Goal: Check status: Check status

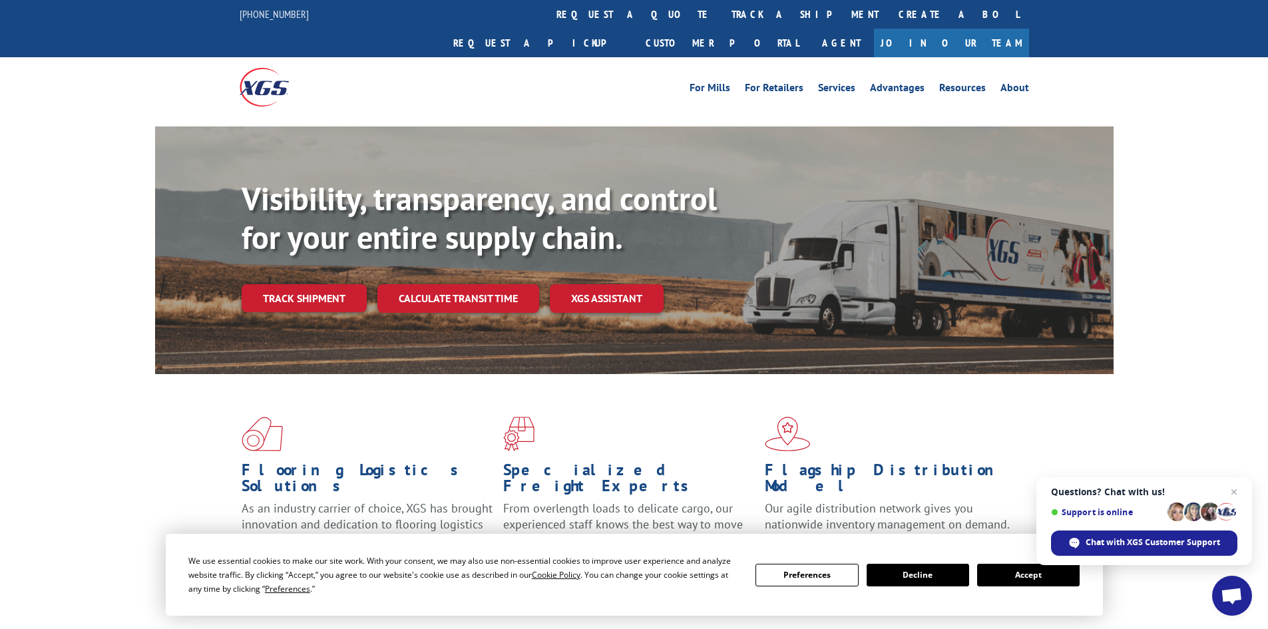
click at [1000, 572] on button "Accept" at bounding box center [1028, 575] width 102 height 23
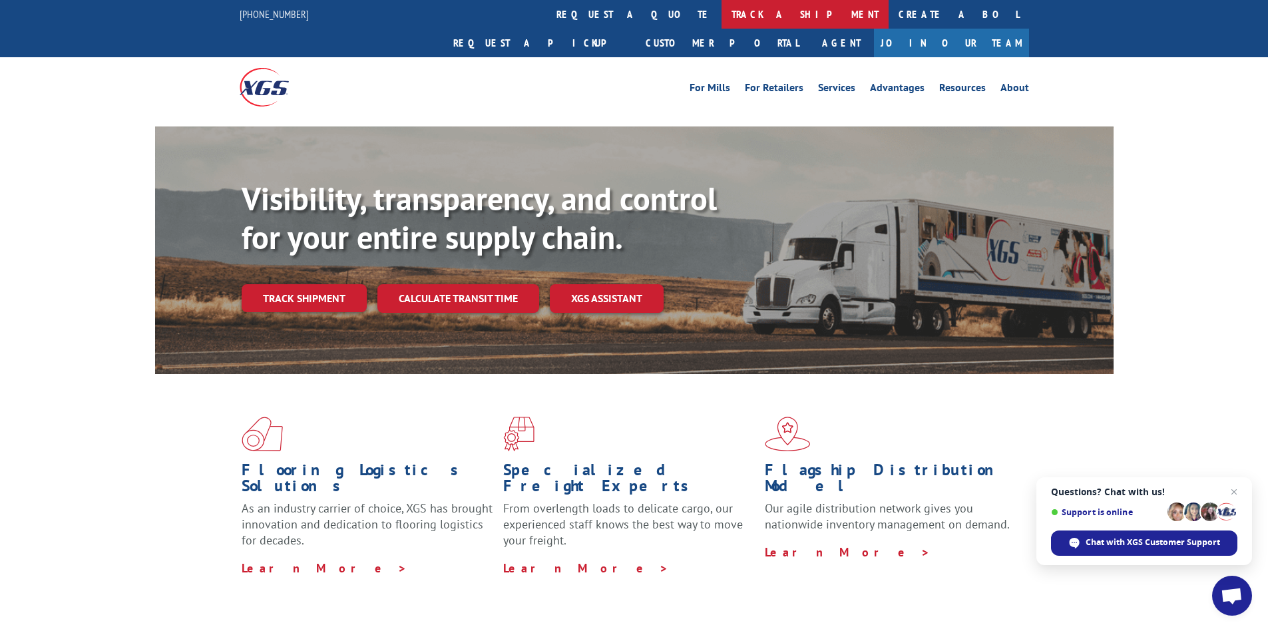
click at [721, 14] on link "track a shipment" at bounding box center [804, 14] width 167 height 29
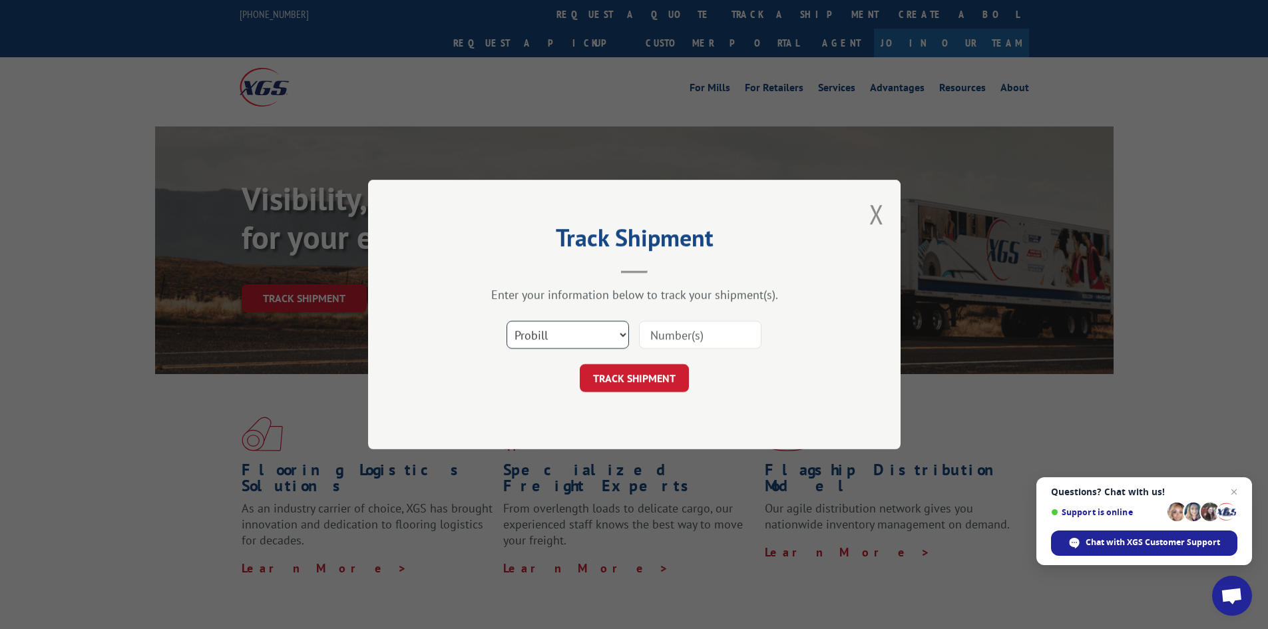
click at [551, 323] on select "Select category... Probill BOL PO" at bounding box center [567, 335] width 122 height 28
click at [506, 321] on select "Select category... Probill BOL PO" at bounding box center [567, 335] width 122 height 28
click at [542, 337] on select "Select category... Probill BOL PO" at bounding box center [567, 335] width 122 height 28
select select "po"
click at [506, 321] on select "Select category... Probill BOL PO" at bounding box center [567, 335] width 122 height 28
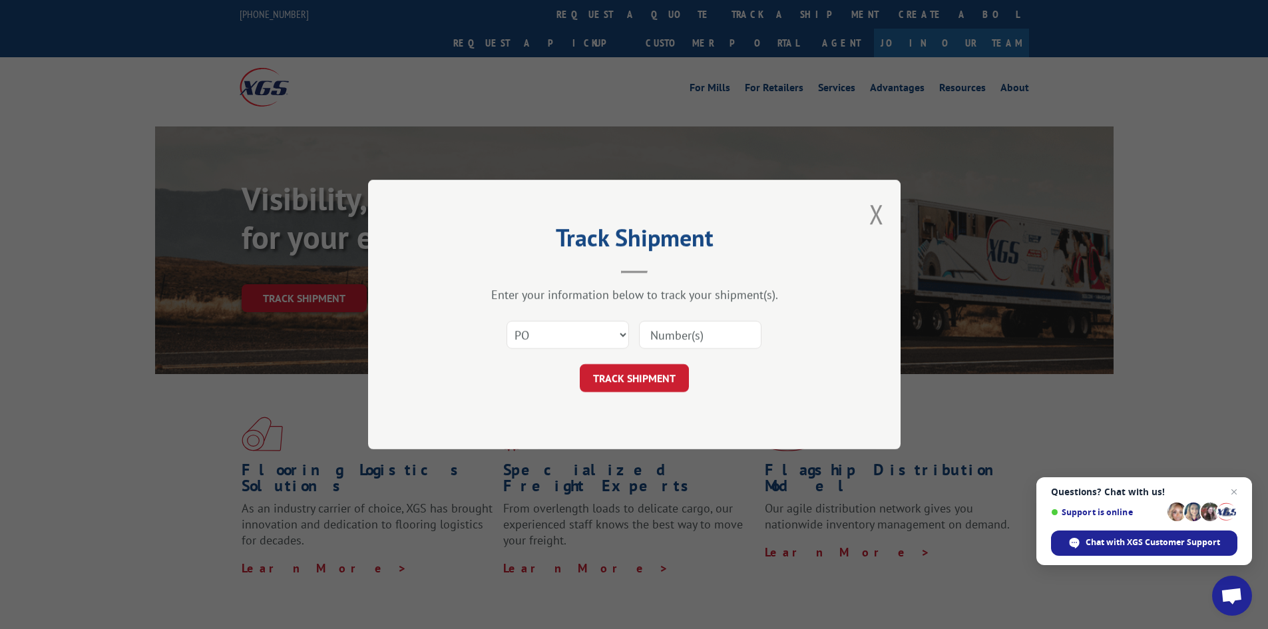
click at [709, 339] on input at bounding box center [700, 335] width 122 height 28
paste input "48544953"
type input "48544953"
click button "TRACK SHIPMENT" at bounding box center [634, 378] width 109 height 28
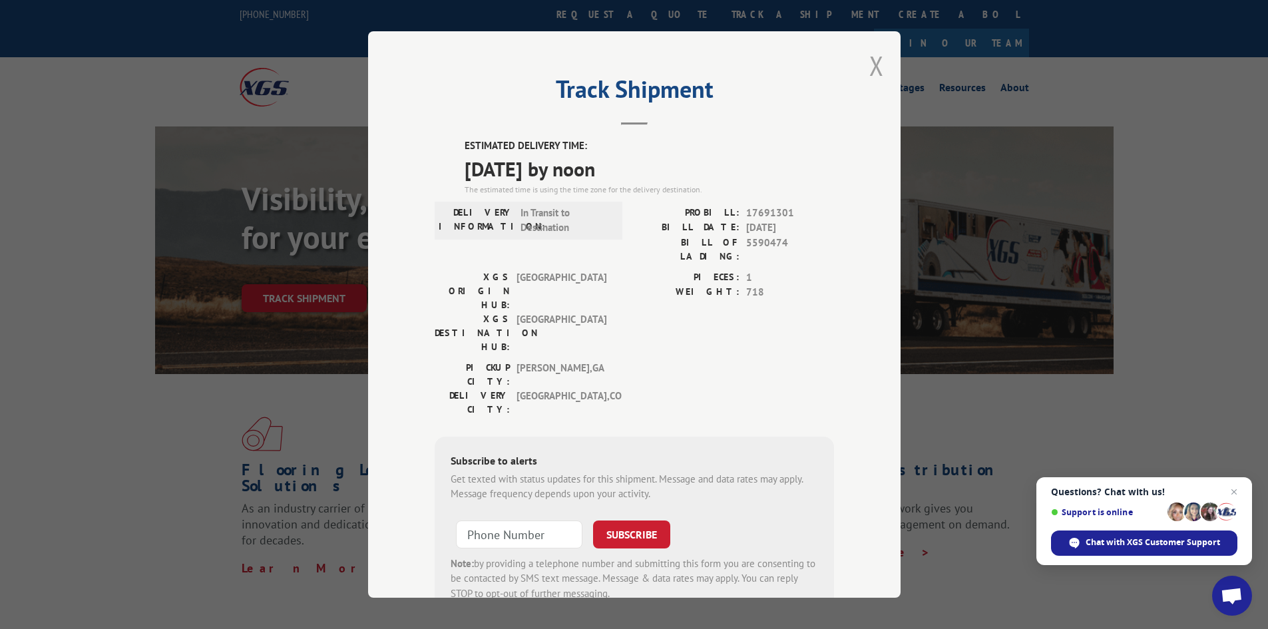
click at [874, 63] on button "Close modal" at bounding box center [876, 65] width 15 height 35
